Goal: Task Accomplishment & Management: Manage account settings

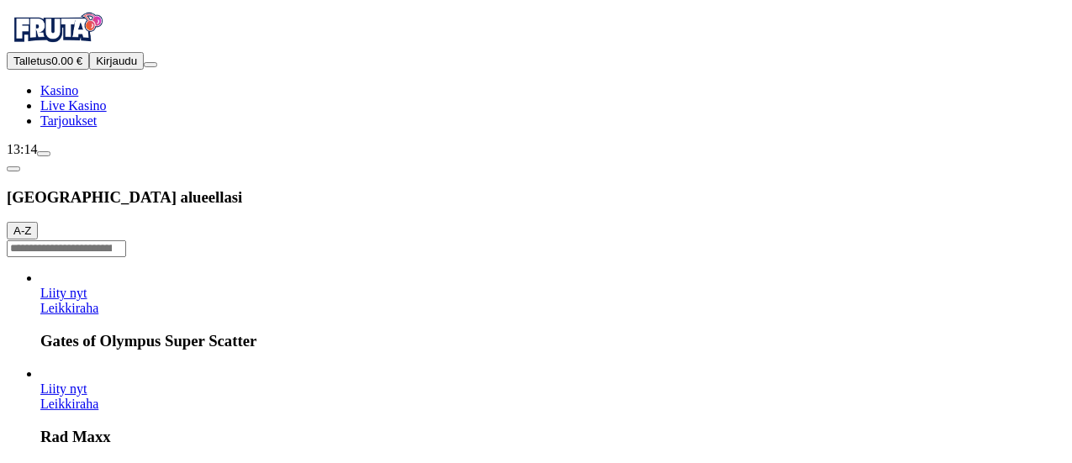
click at [89, 70] on button "Kirjaudu" at bounding box center [116, 61] width 55 height 18
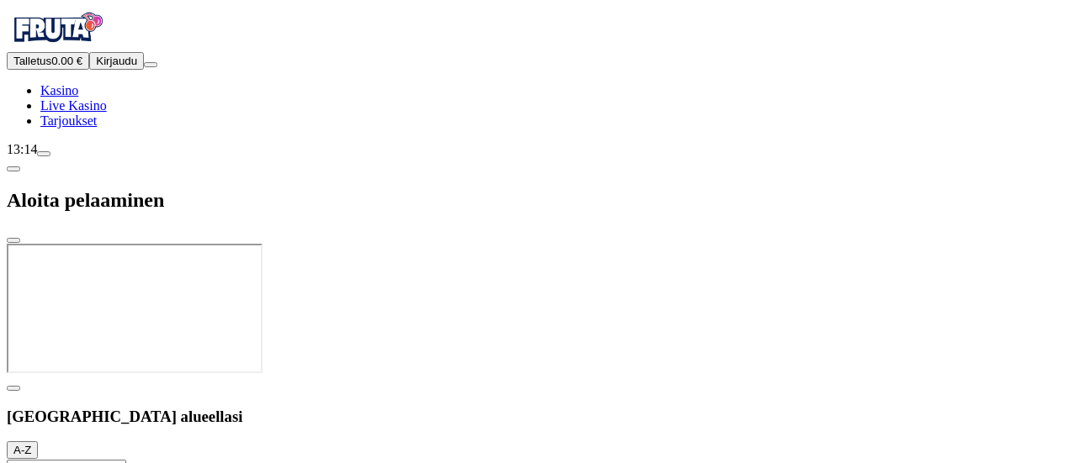
drag, startPoint x: 1076, startPoint y: 60, endPoint x: 871, endPoint y: 65, distance: 204.4
click at [871, 377] on div at bounding box center [538, 377] width 1063 height 0
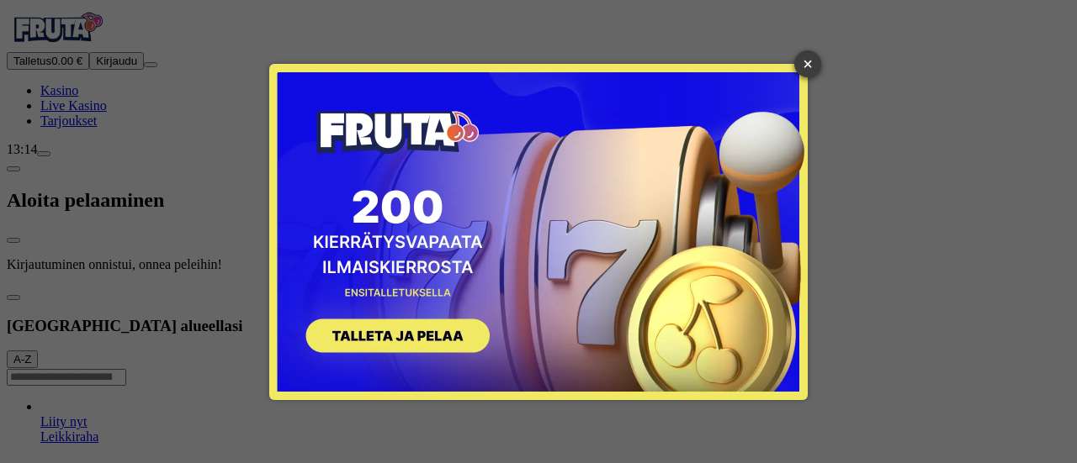
click at [811, 61] on link "×" at bounding box center [807, 63] width 27 height 27
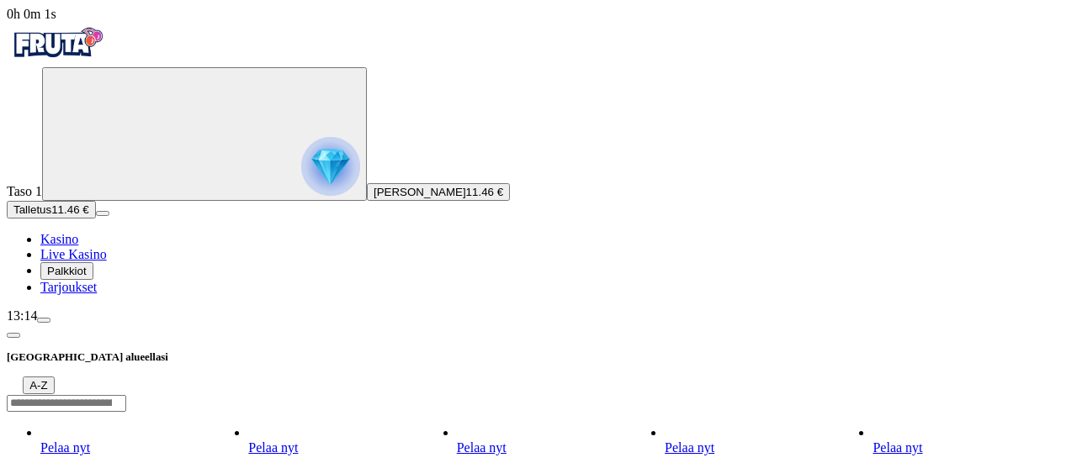
click at [301, 196] on img "Primary" at bounding box center [330, 166] width 59 height 59
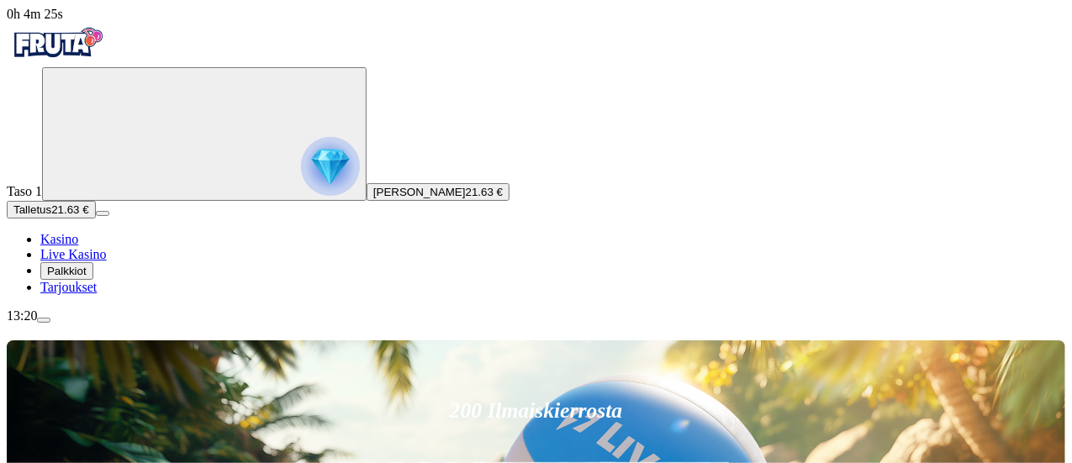
click at [44, 320] on span "menu icon" at bounding box center [44, 320] width 0 height 0
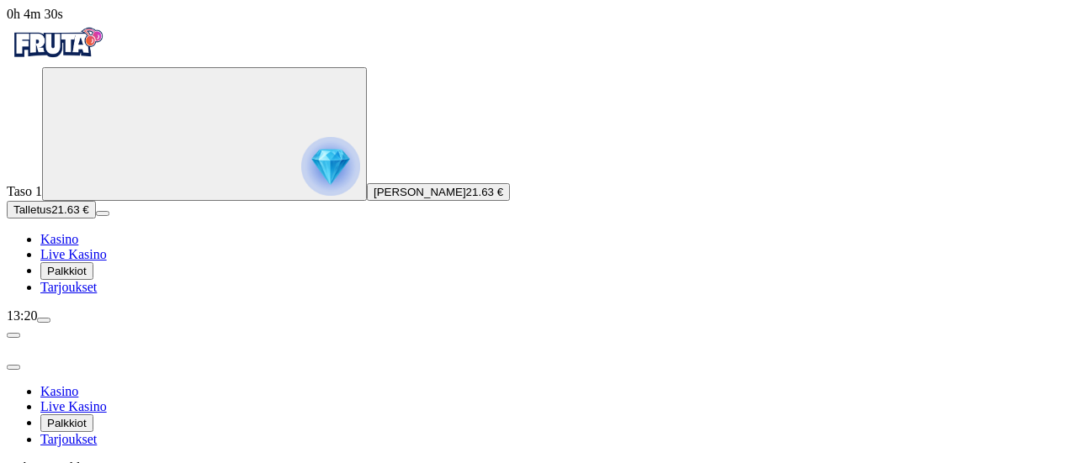
scroll to position [24, 0]
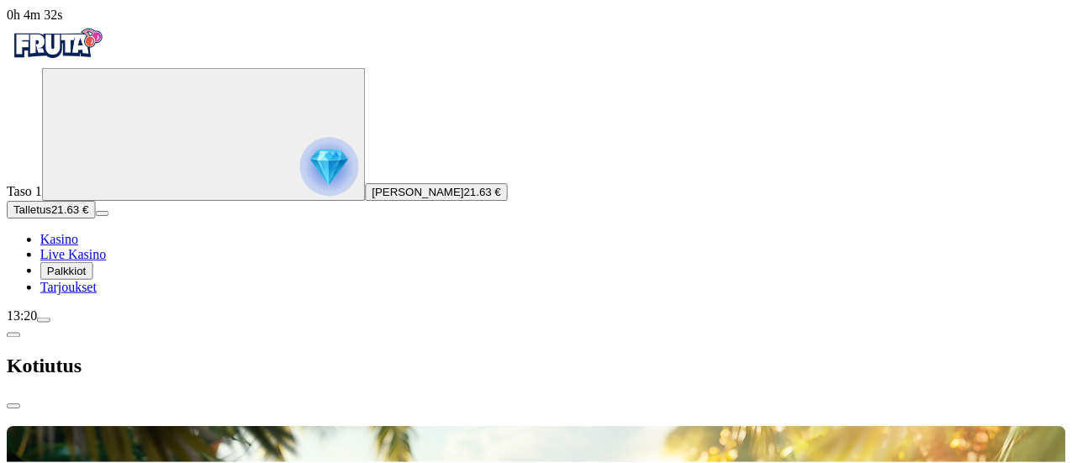
scroll to position [0, 0]
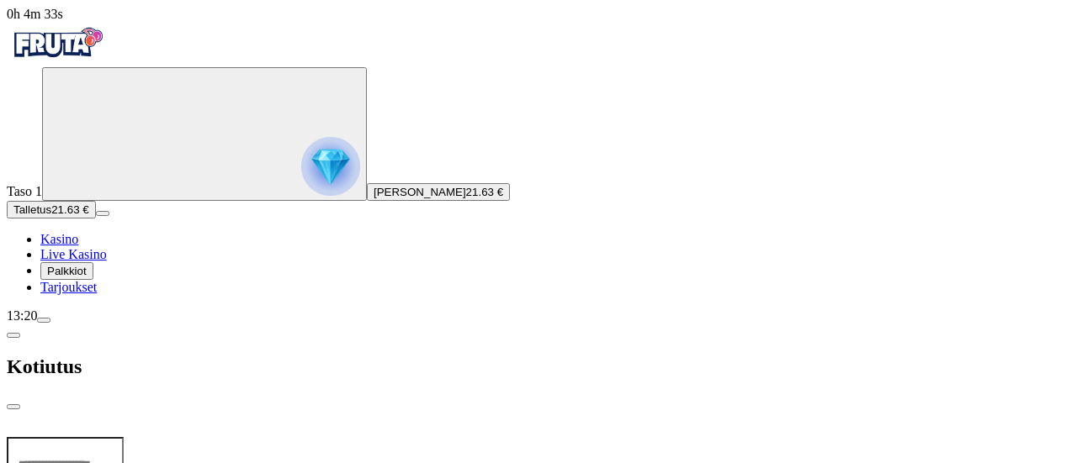
click at [124, 437] on input "number" at bounding box center [65, 464] width 117 height 54
type input "**"
type input "*****"
click at [13, 407] on span "close icon" at bounding box center [13, 407] width 0 height 0
